Goal: Transaction & Acquisition: Book appointment/travel/reservation

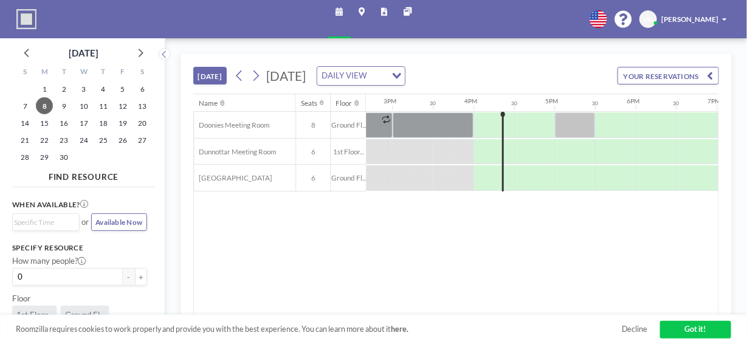
scroll to position [0, 1225]
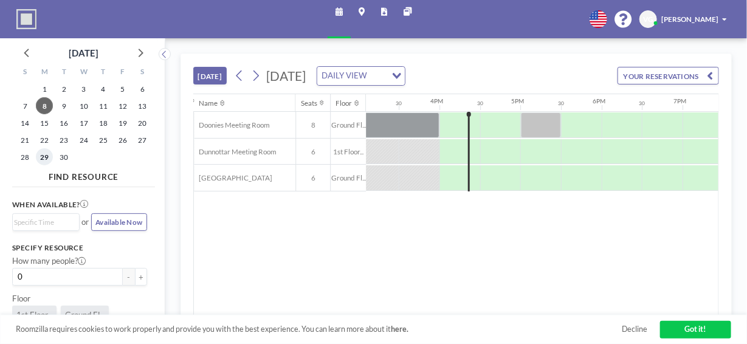
click at [45, 155] on span "29" at bounding box center [44, 156] width 17 height 17
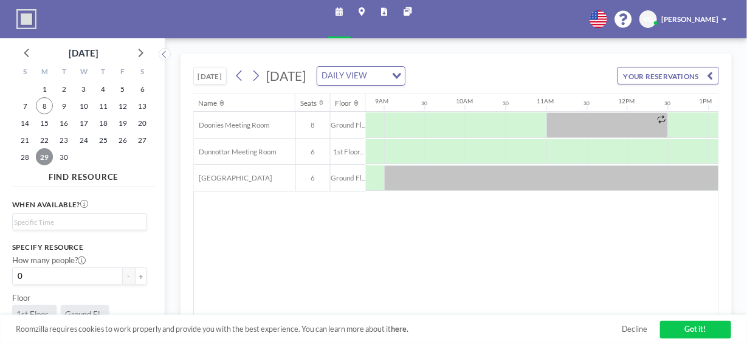
scroll to position [0, 719]
click at [61, 153] on span "30" at bounding box center [63, 156] width 17 height 17
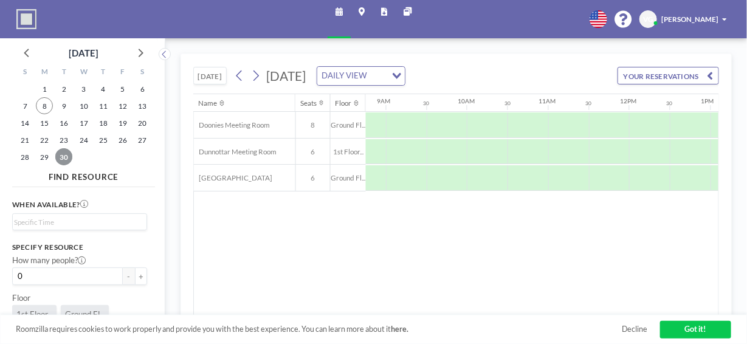
scroll to position [0, 723]
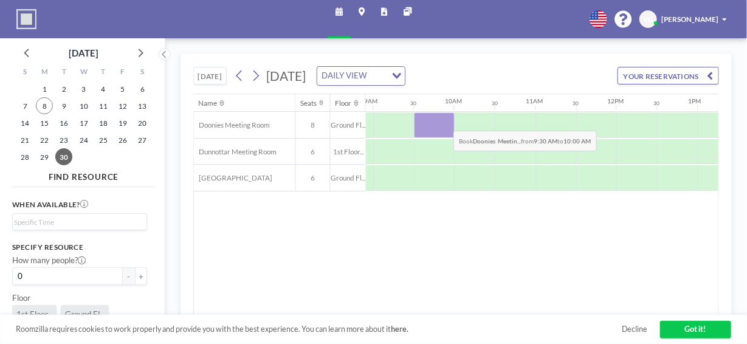
click at [444, 120] on div at bounding box center [434, 125] width 41 height 26
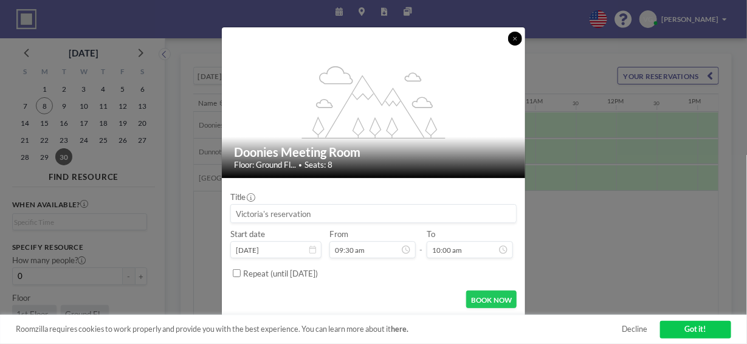
click at [514, 38] on icon at bounding box center [515, 39] width 5 height 6
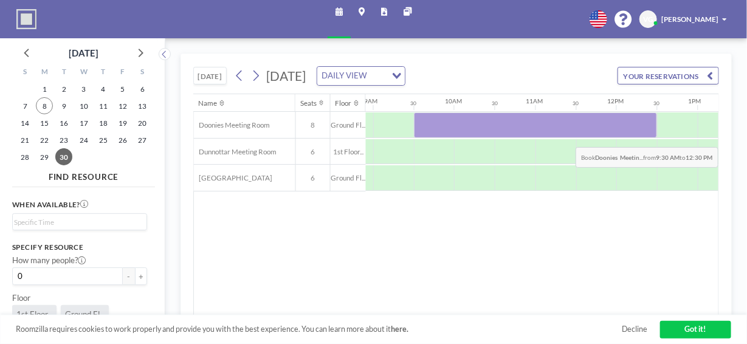
drag, startPoint x: 424, startPoint y: 127, endPoint x: 631, endPoint y: 137, distance: 207.0
click at [631, 137] on div "Doonies Meeting Room 8 Ground Fl... Dunnottar Meeting Room 6 1st Floor... [GEOG…" at bounding box center [531, 152] width 2120 height 80
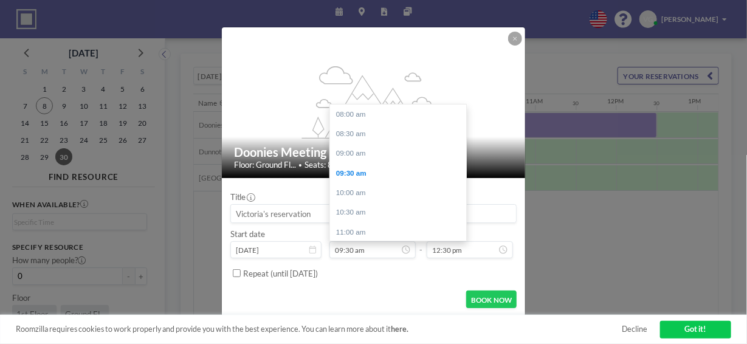
scroll to position [59, 0]
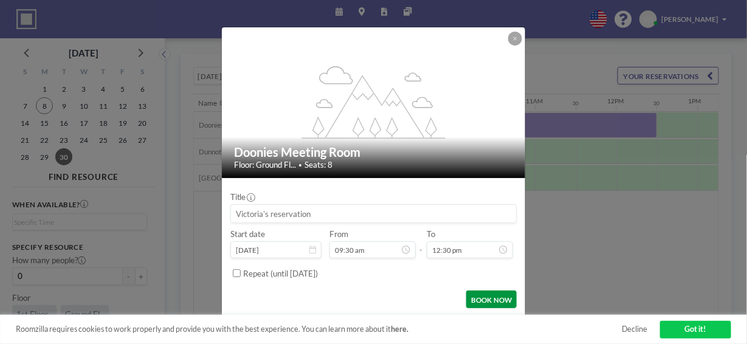
click at [474, 306] on button "BOOK NOW" at bounding box center [491, 300] width 50 height 18
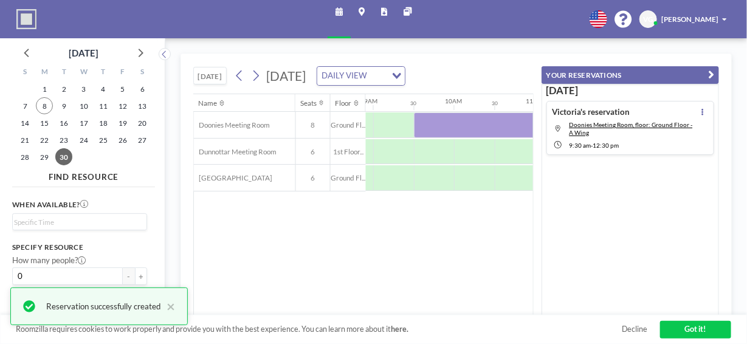
click at [680, 333] on link "Got it!" at bounding box center [695, 330] width 71 height 18
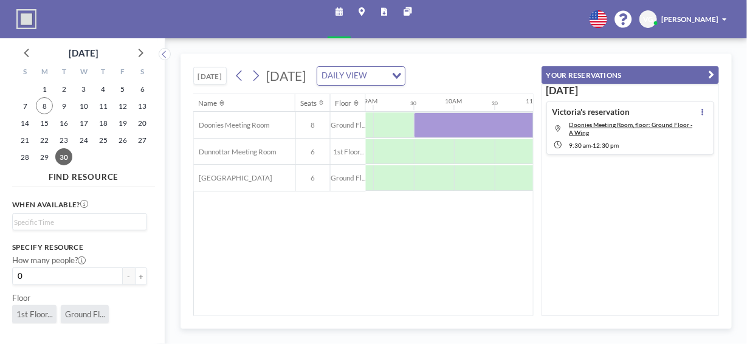
click at [485, 274] on div "Name Seats Floor 12AM 30 1AM 30 2AM 30 3AM 30 4AM 30 5AM 30 6AM 30 7AM 30 8AM 3…" at bounding box center [363, 204] width 339 height 221
